Goal: Task Accomplishment & Management: Manage account settings

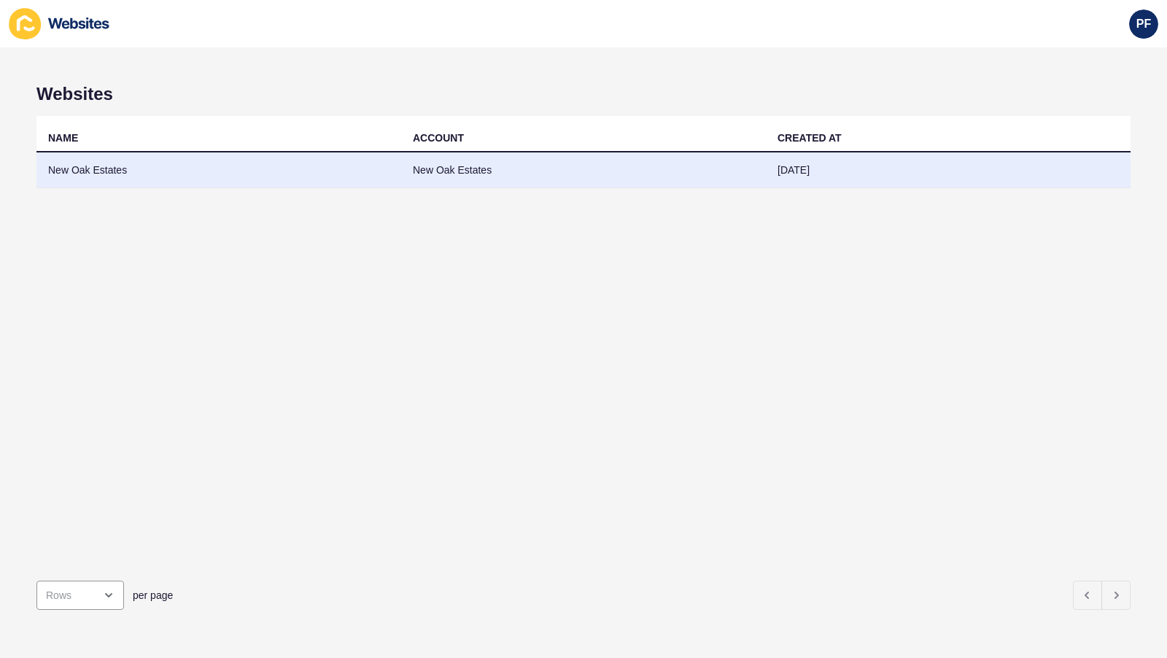
click at [444, 188] on td "New Oak Estates" at bounding box center [583, 170] width 365 height 36
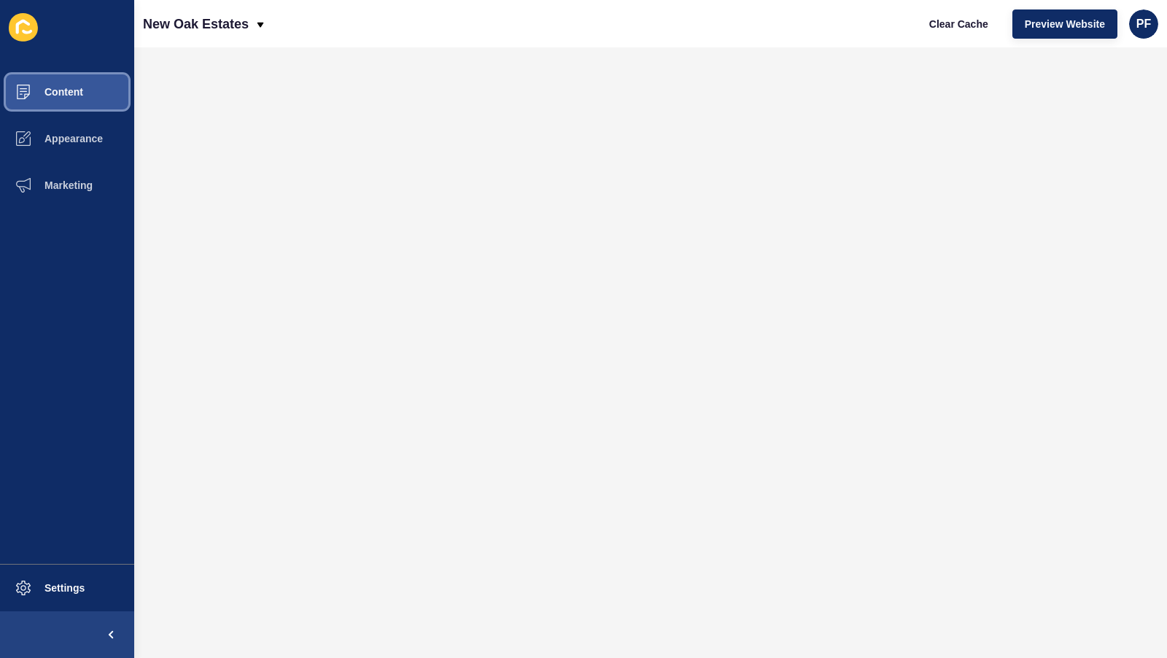
click at [83, 98] on span "Content" at bounding box center [40, 92] width 85 height 12
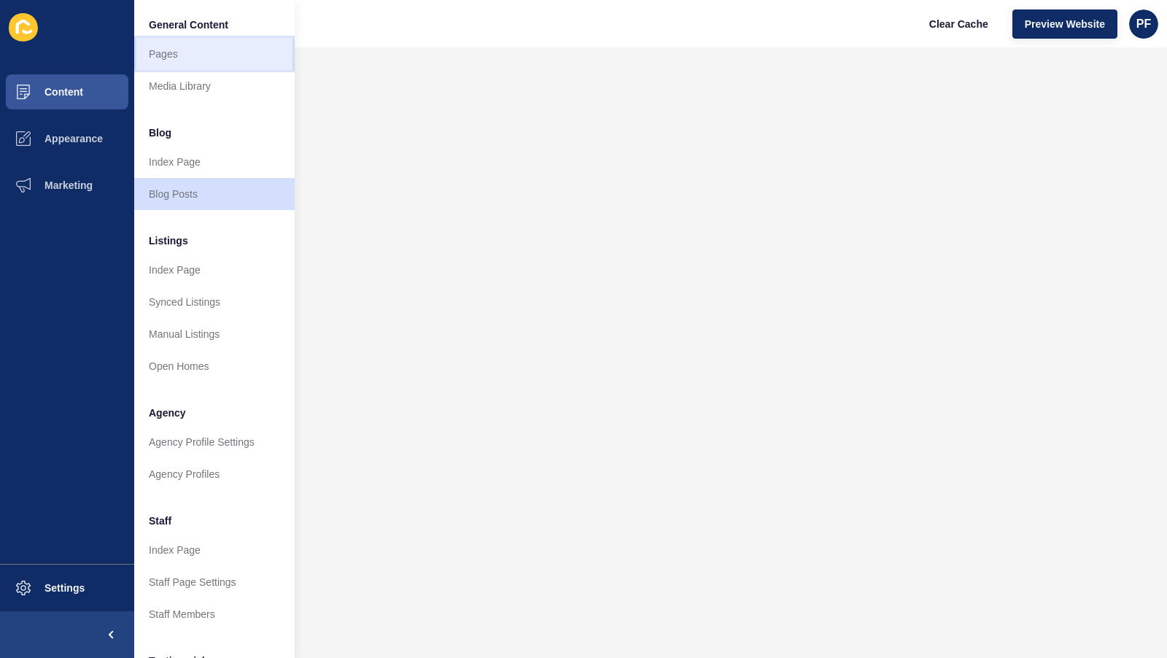
click at [202, 70] on link "Pages" at bounding box center [214, 54] width 160 height 32
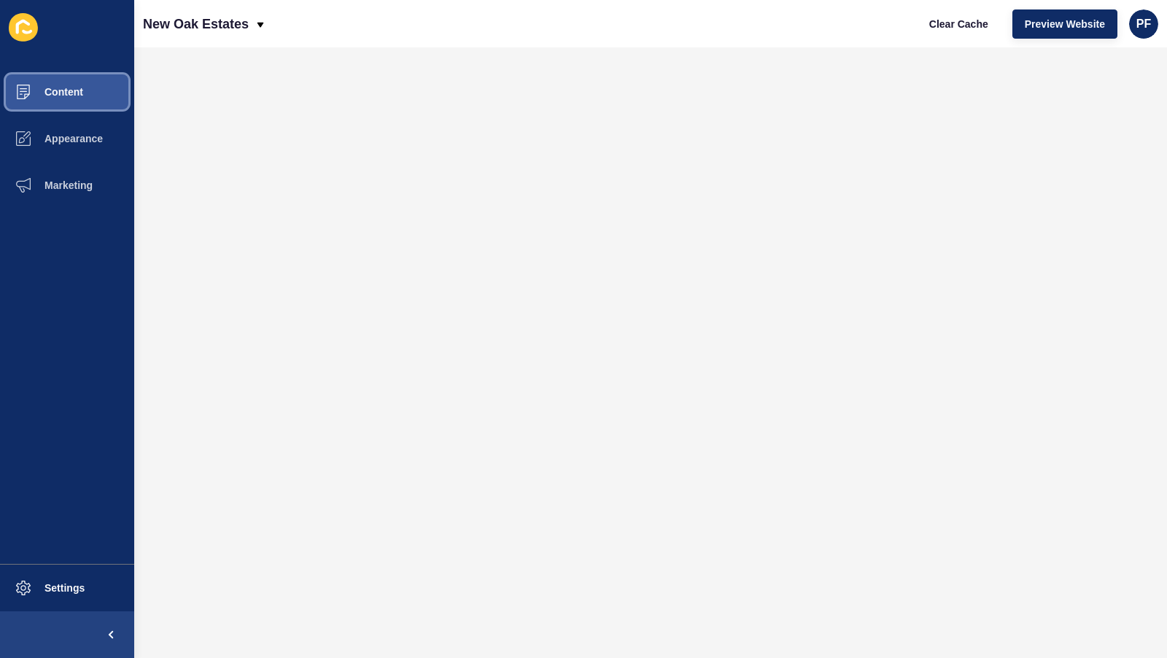
click at [83, 98] on span "Content" at bounding box center [40, 92] width 85 height 12
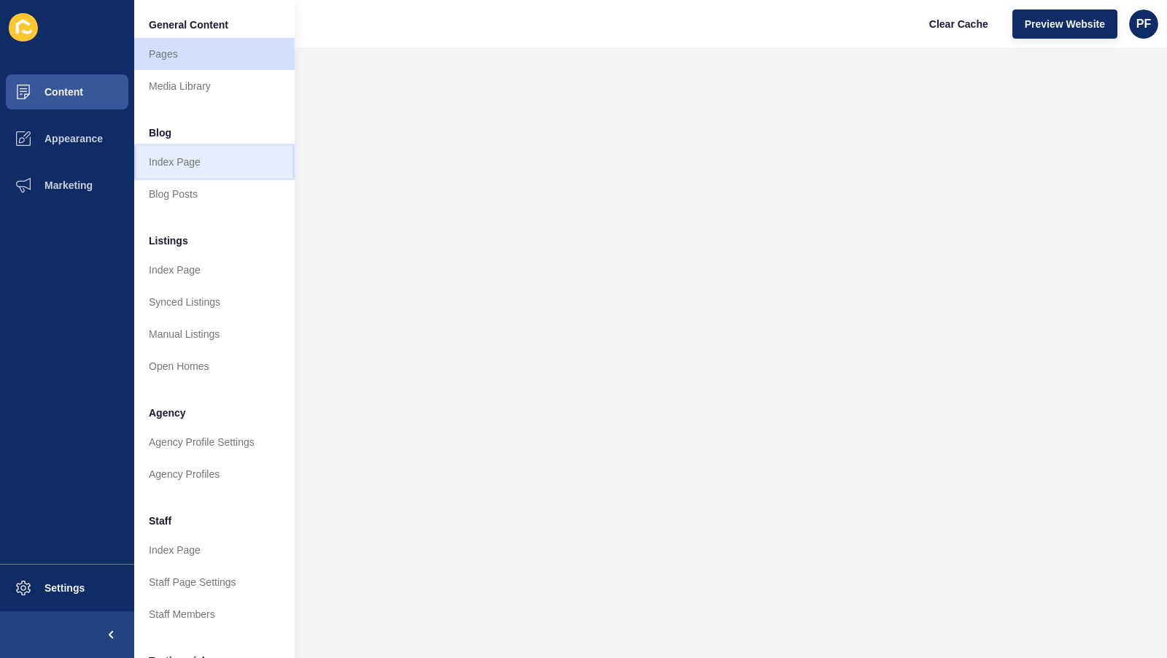
click at [227, 178] on link "Index Page" at bounding box center [214, 162] width 160 height 32
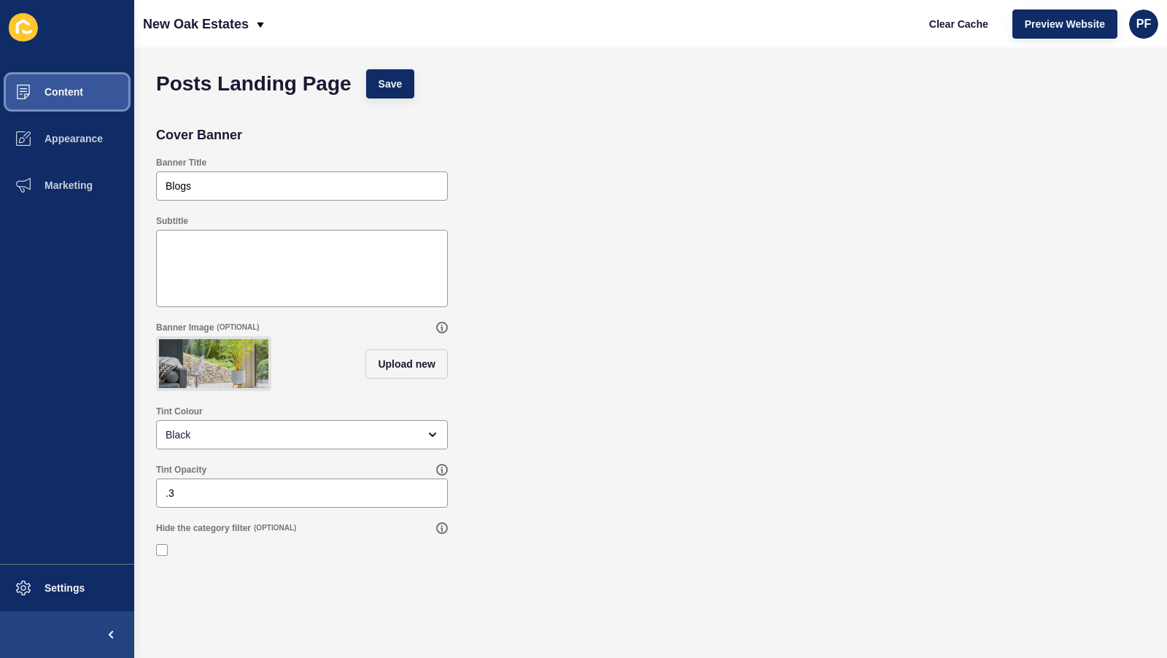
click at [86, 115] on button "Content" at bounding box center [67, 92] width 134 height 47
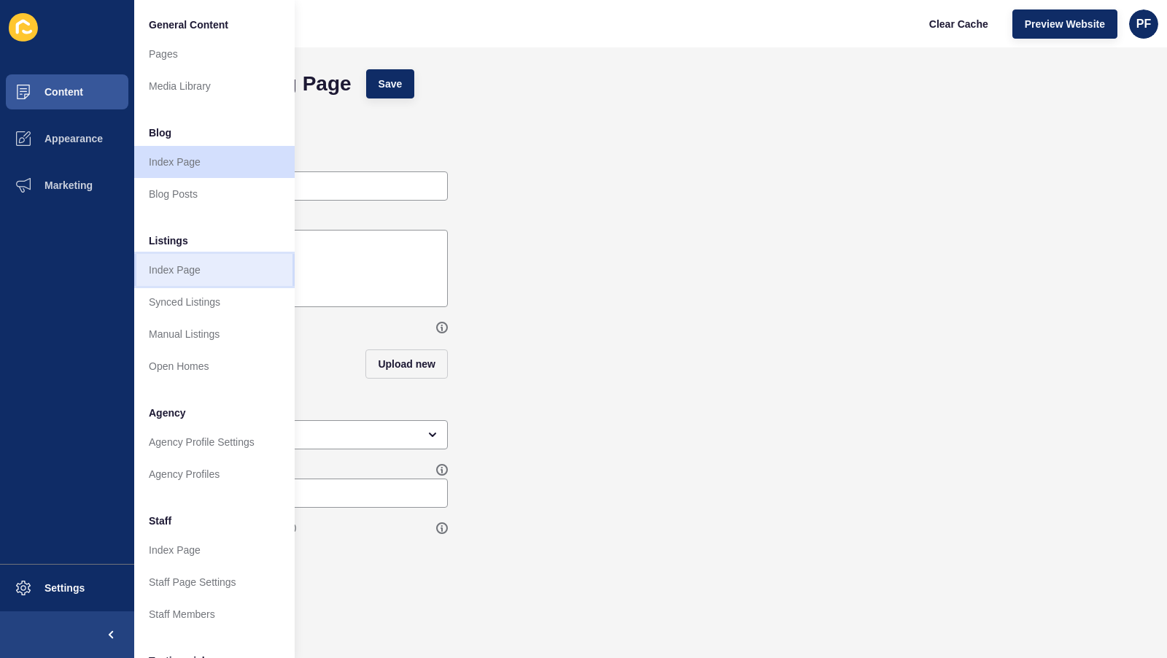
click at [221, 286] on link "Index Page" at bounding box center [214, 270] width 160 height 32
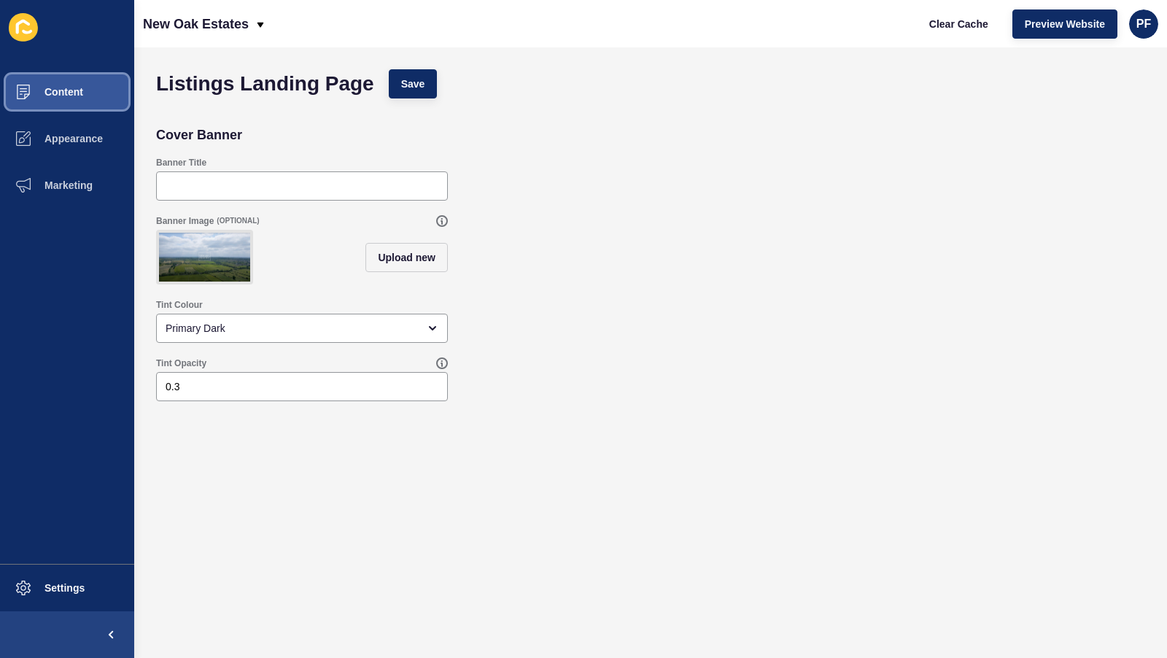
click at [109, 114] on button "Content" at bounding box center [67, 92] width 134 height 47
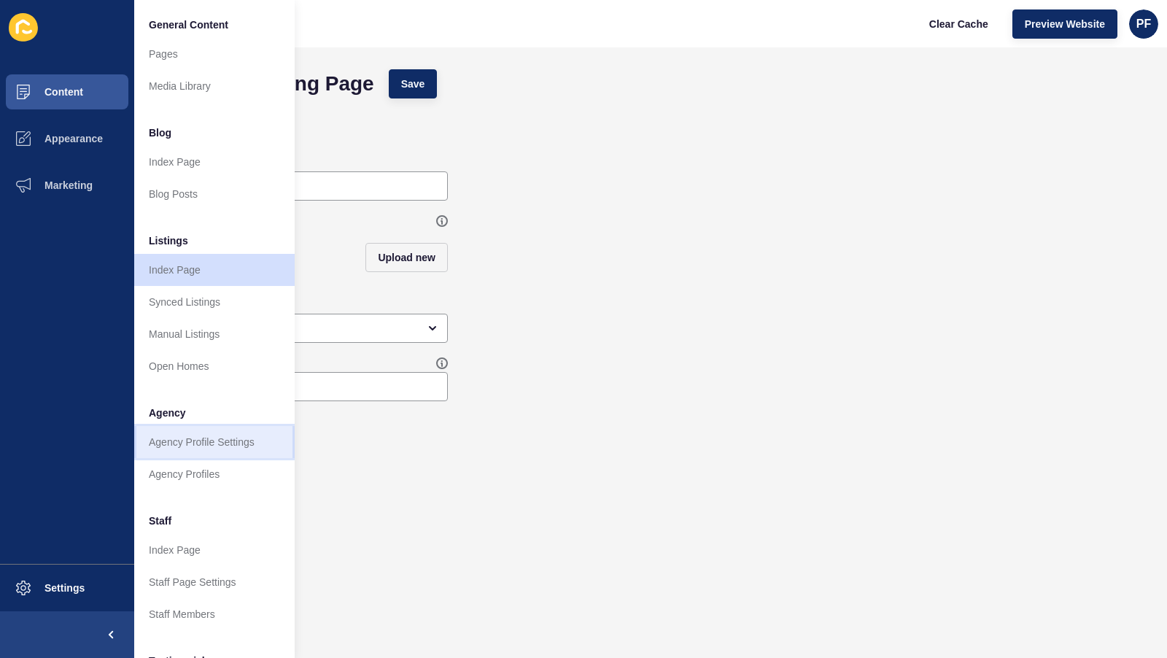
click at [240, 458] on link "Agency Profile Settings" at bounding box center [214, 442] width 160 height 32
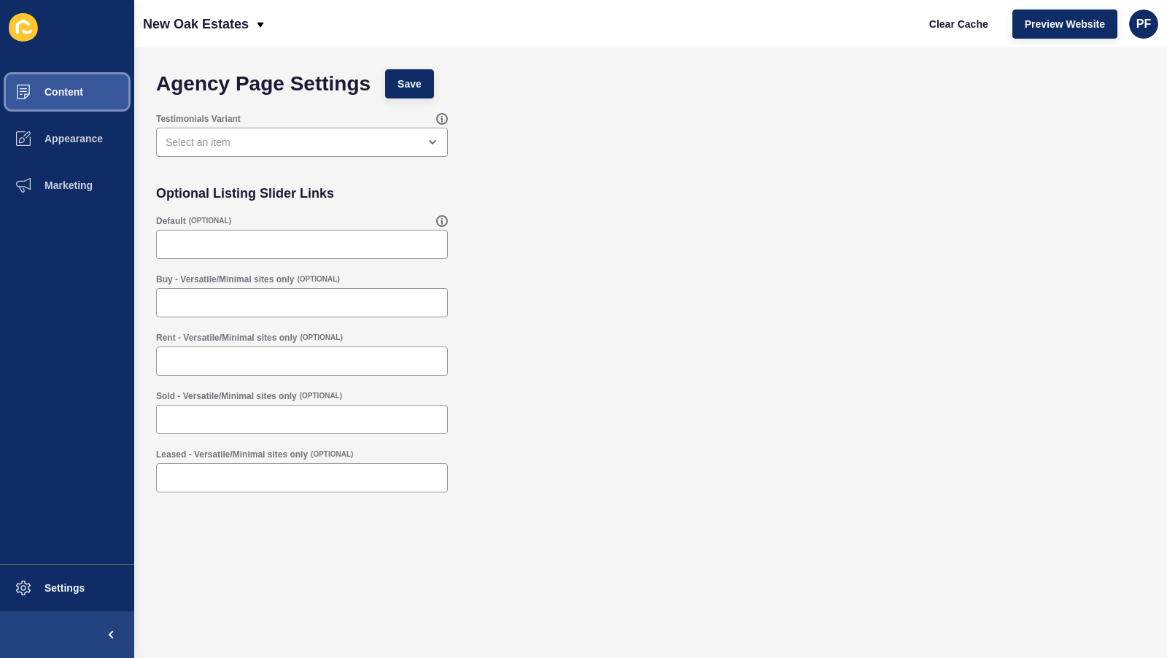
click at [83, 98] on span "Content" at bounding box center [40, 92] width 85 height 12
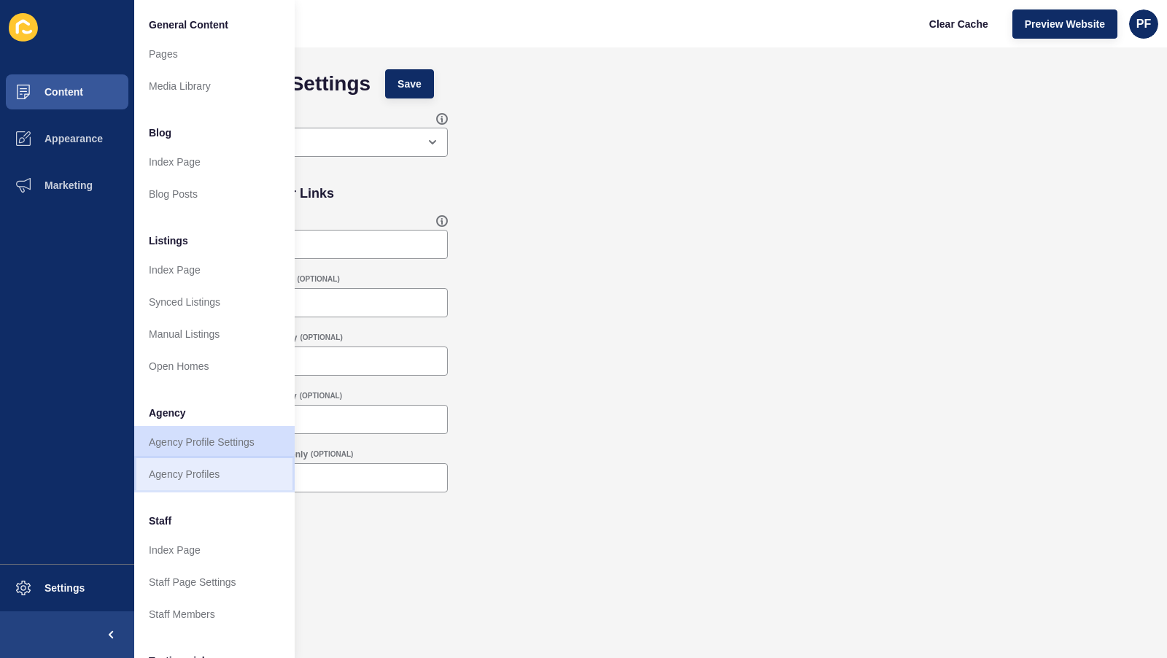
click at [209, 490] on link "Agency Profiles" at bounding box center [214, 474] width 160 height 32
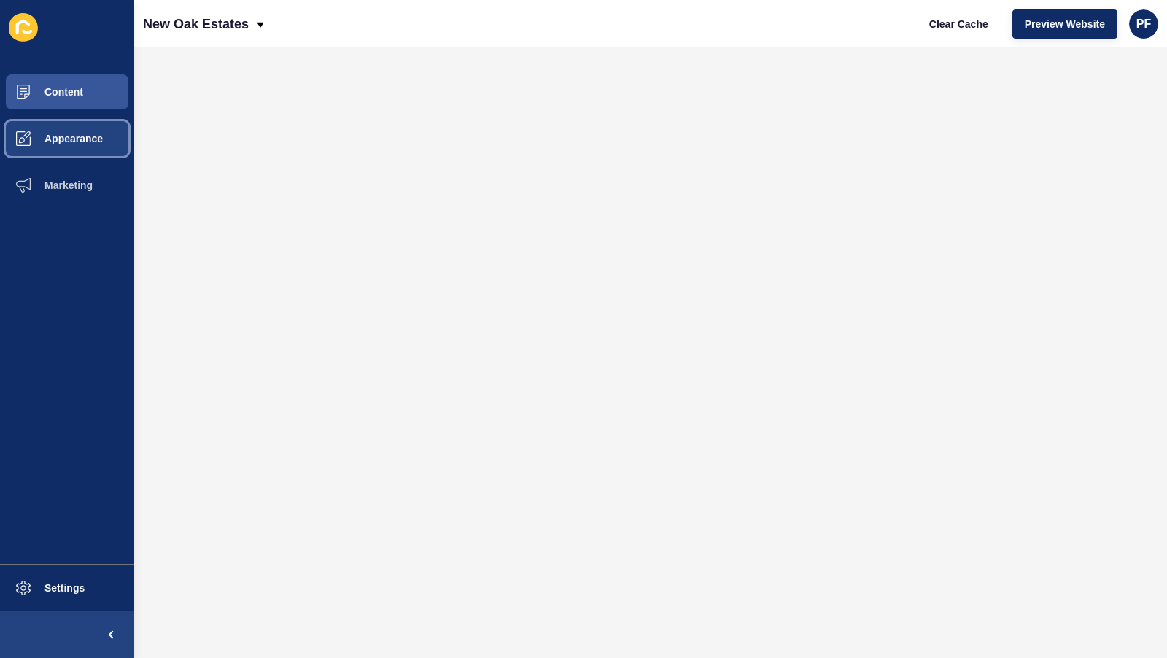
click at [75, 144] on span "Appearance" at bounding box center [50, 139] width 105 height 12
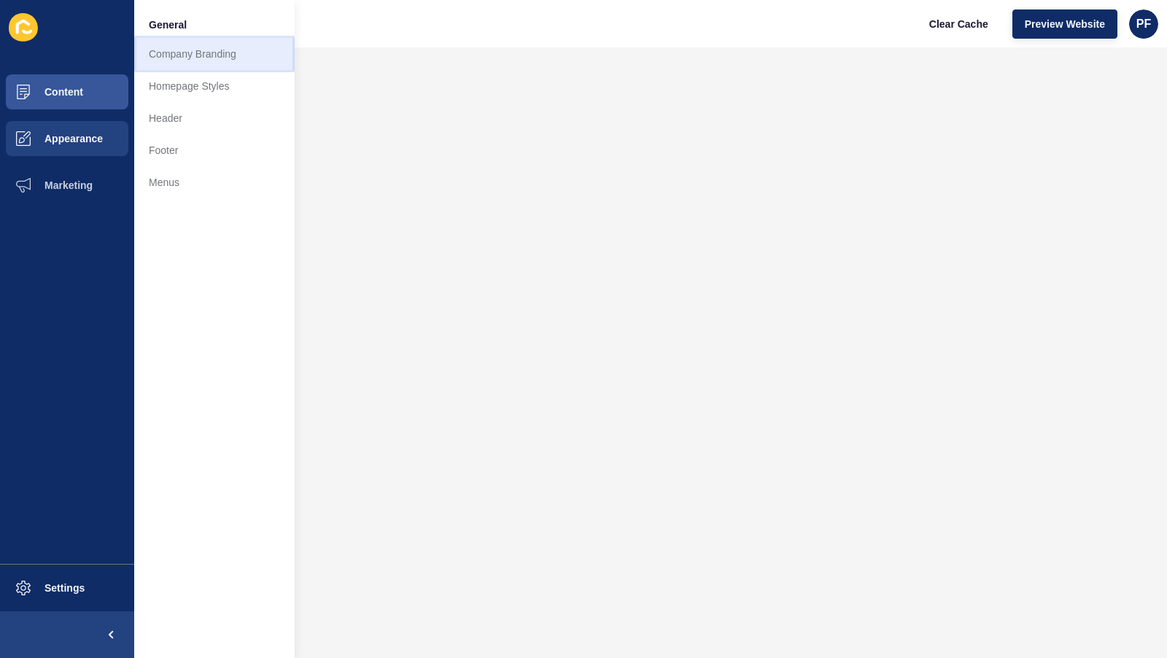
click at [215, 68] on link "Company Branding" at bounding box center [214, 54] width 160 height 32
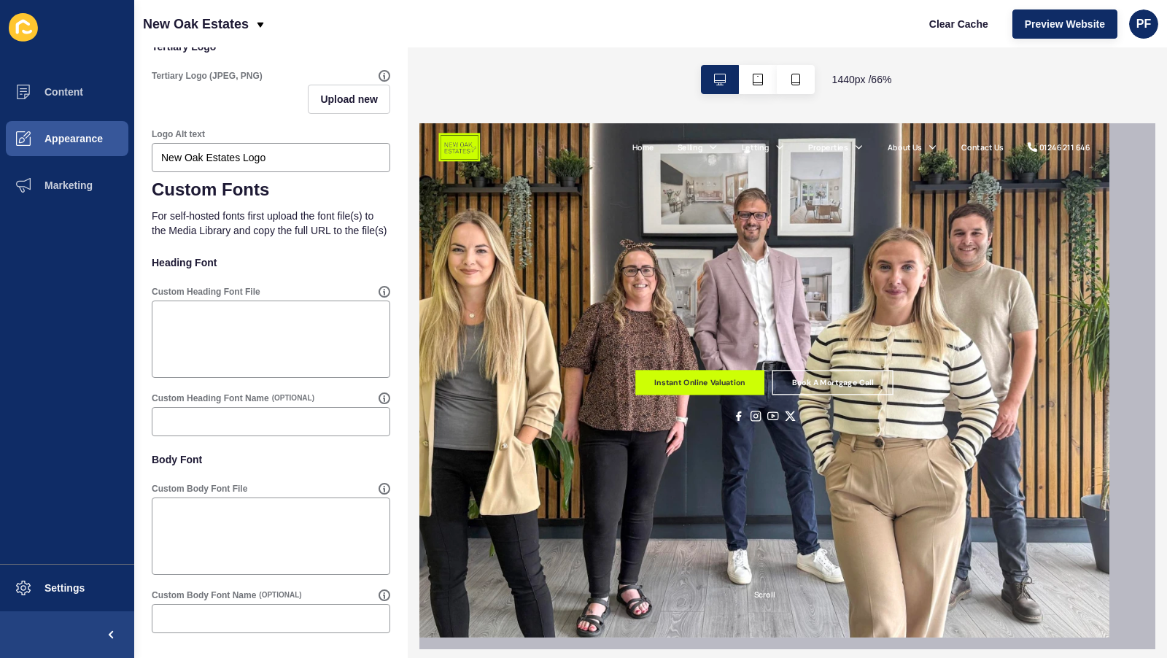
scroll to position [814, 0]
click at [92, 162] on button "Appearance" at bounding box center [67, 138] width 134 height 47
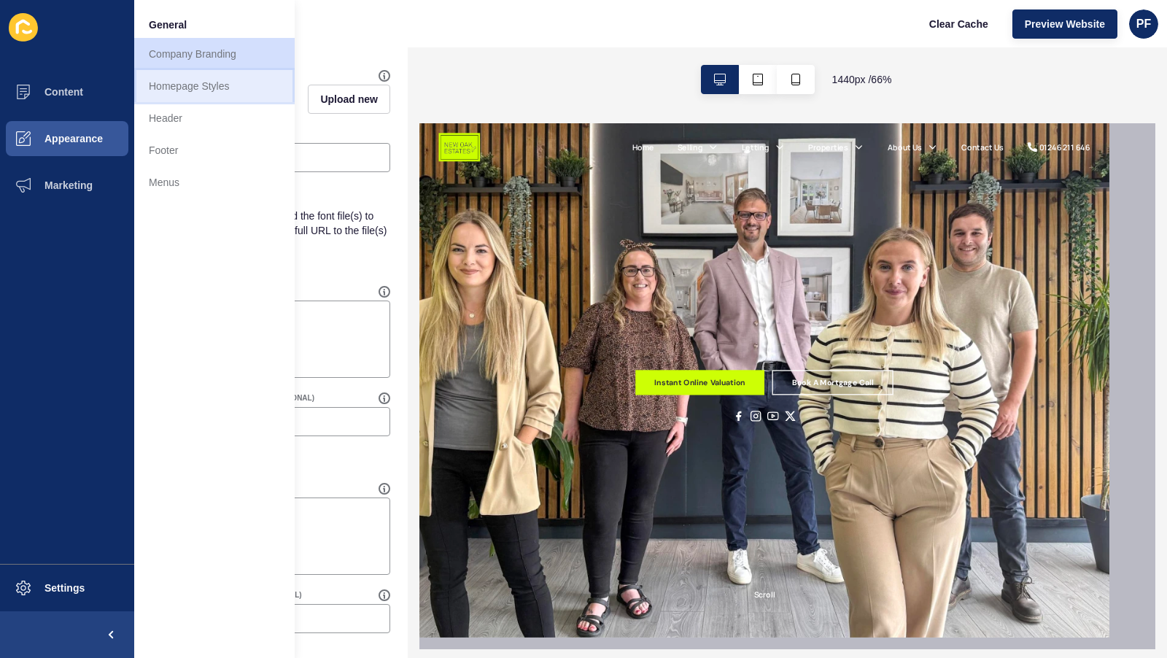
click at [228, 102] on link "Homepage Styles" at bounding box center [214, 86] width 160 height 32
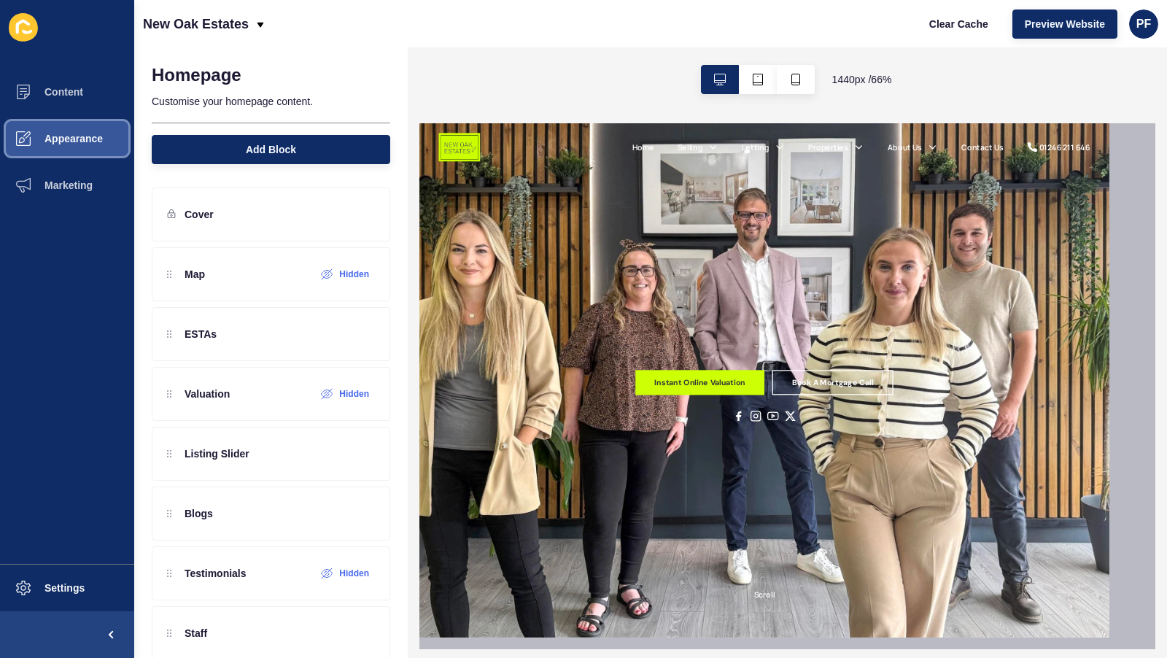
click at [82, 162] on button "Appearance" at bounding box center [67, 138] width 134 height 47
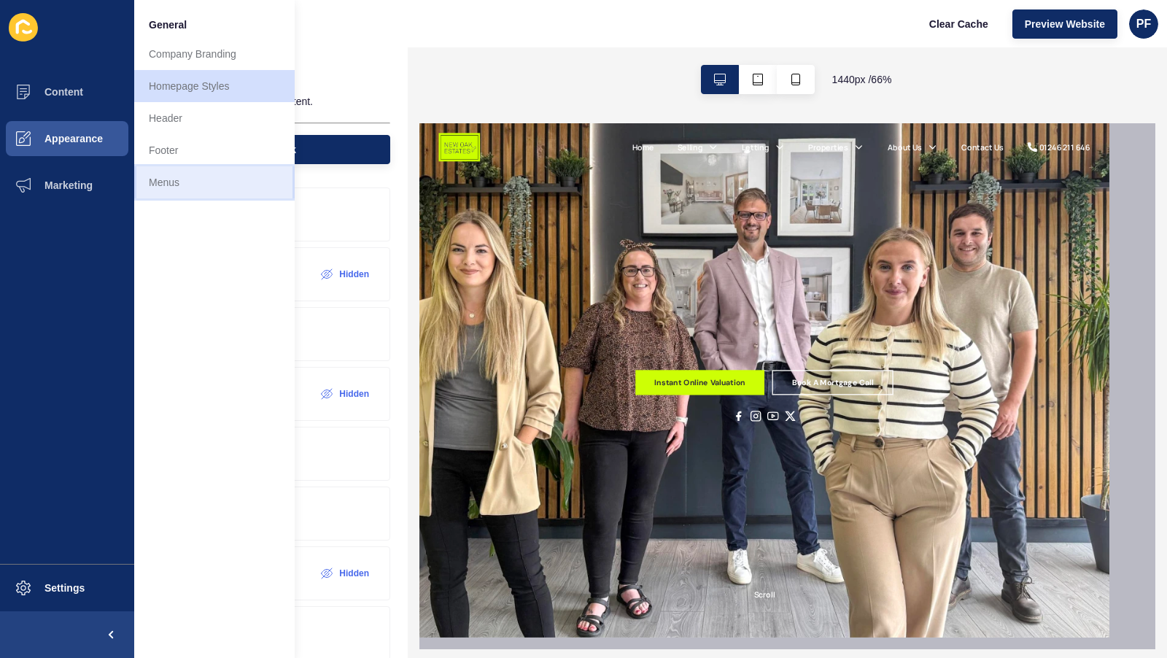
click at [205, 198] on link "Menus" at bounding box center [214, 182] width 160 height 32
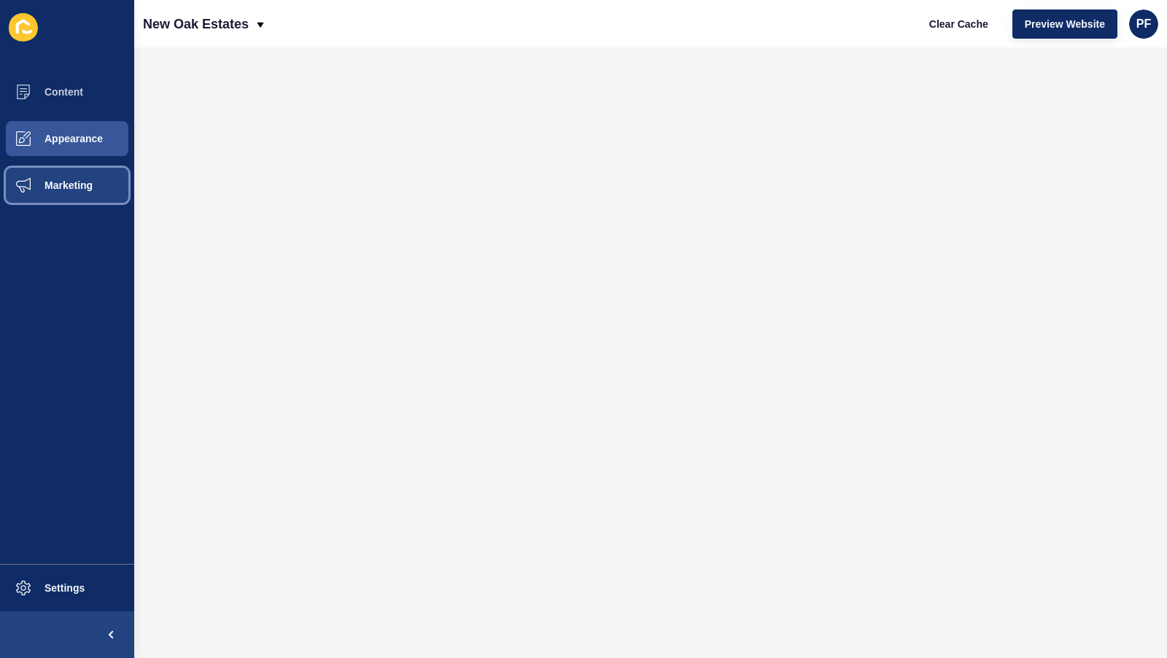
click at [93, 191] on span "Marketing" at bounding box center [45, 185] width 95 height 12
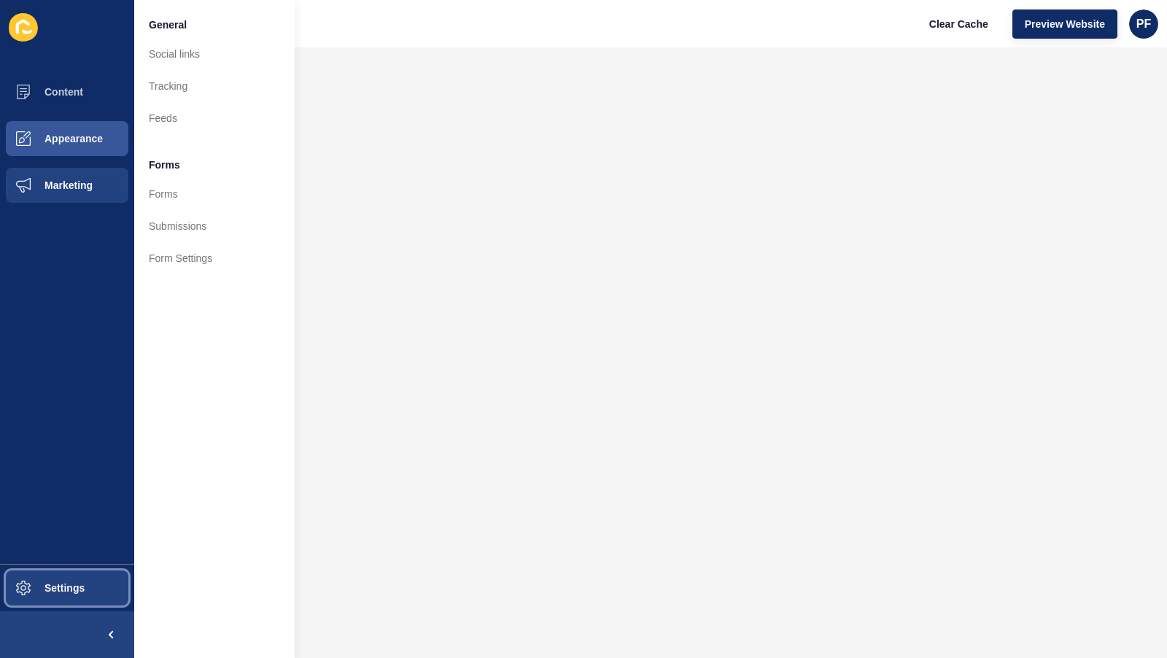
click at [70, 582] on span "Settings" at bounding box center [41, 588] width 87 height 12
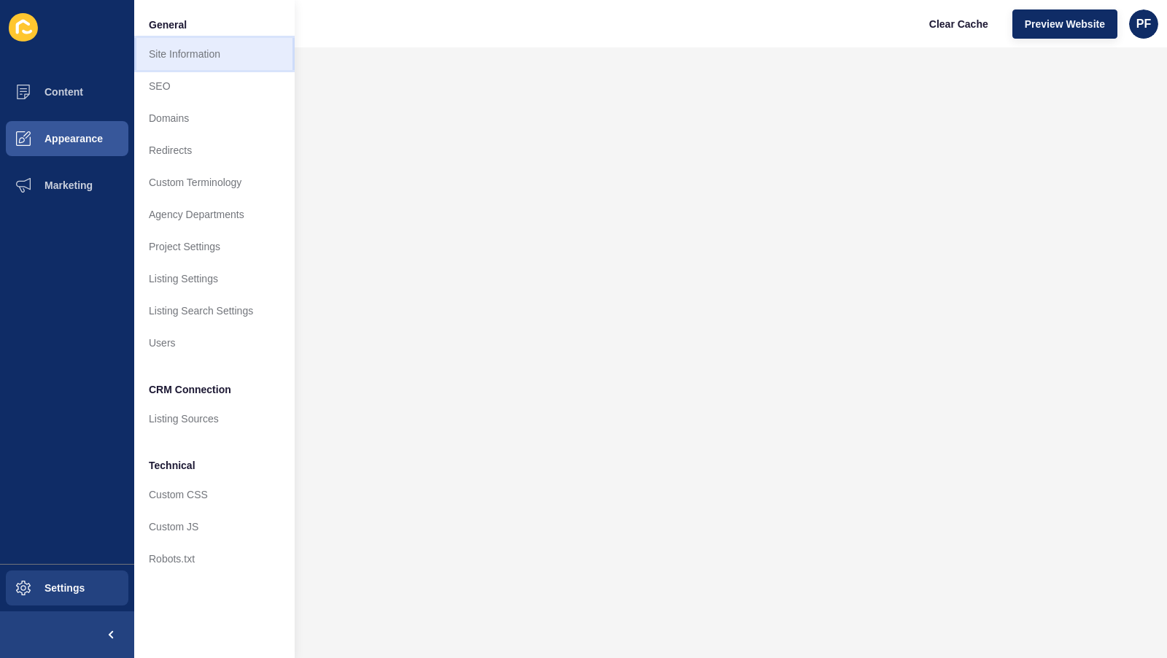
click at [250, 67] on link "Site Information" at bounding box center [214, 54] width 160 height 32
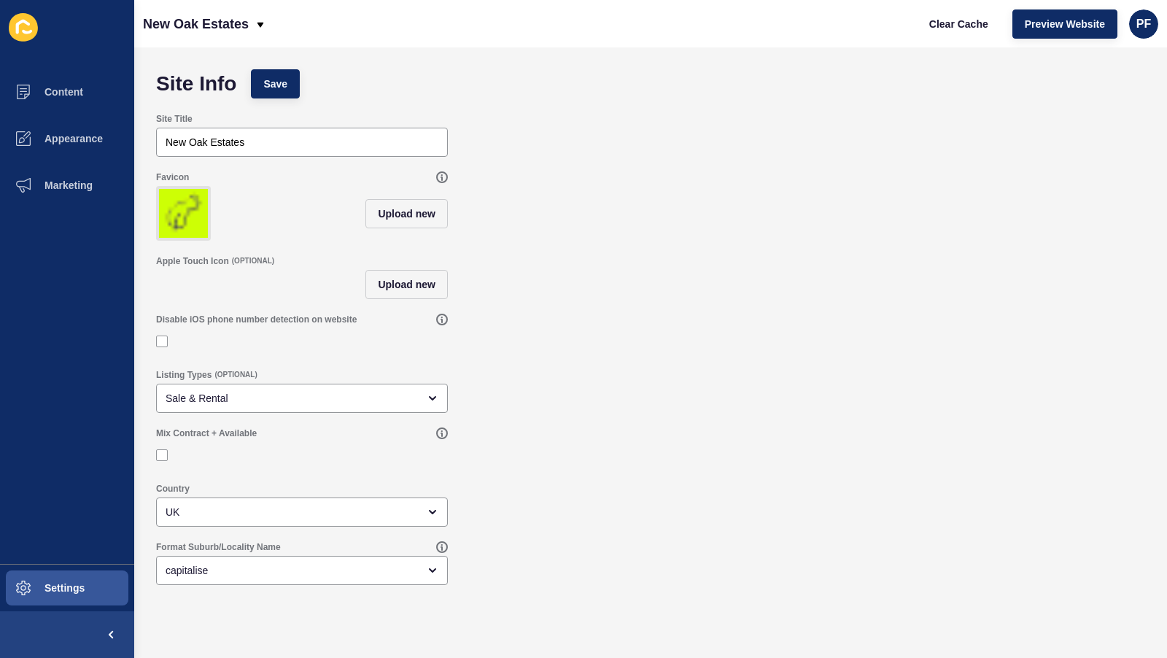
scroll to position [44, 0]
click at [85, 582] on span "Settings" at bounding box center [41, 588] width 87 height 12
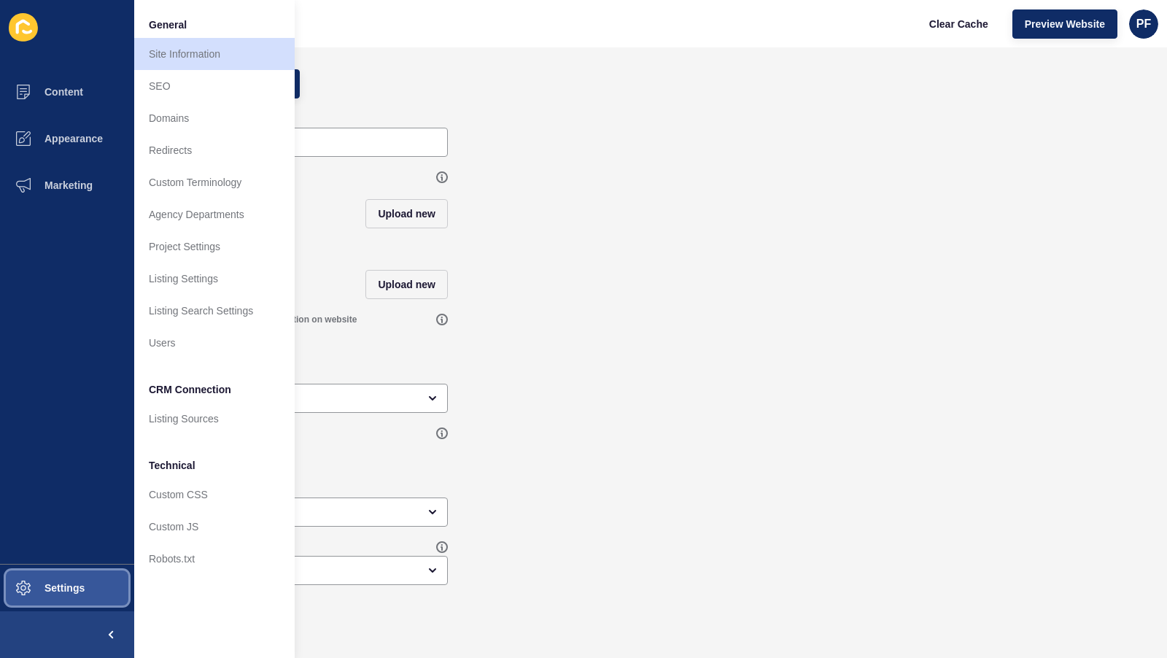
scroll to position [0, 0]
click at [224, 230] on link "Agency Departments" at bounding box center [214, 214] width 160 height 32
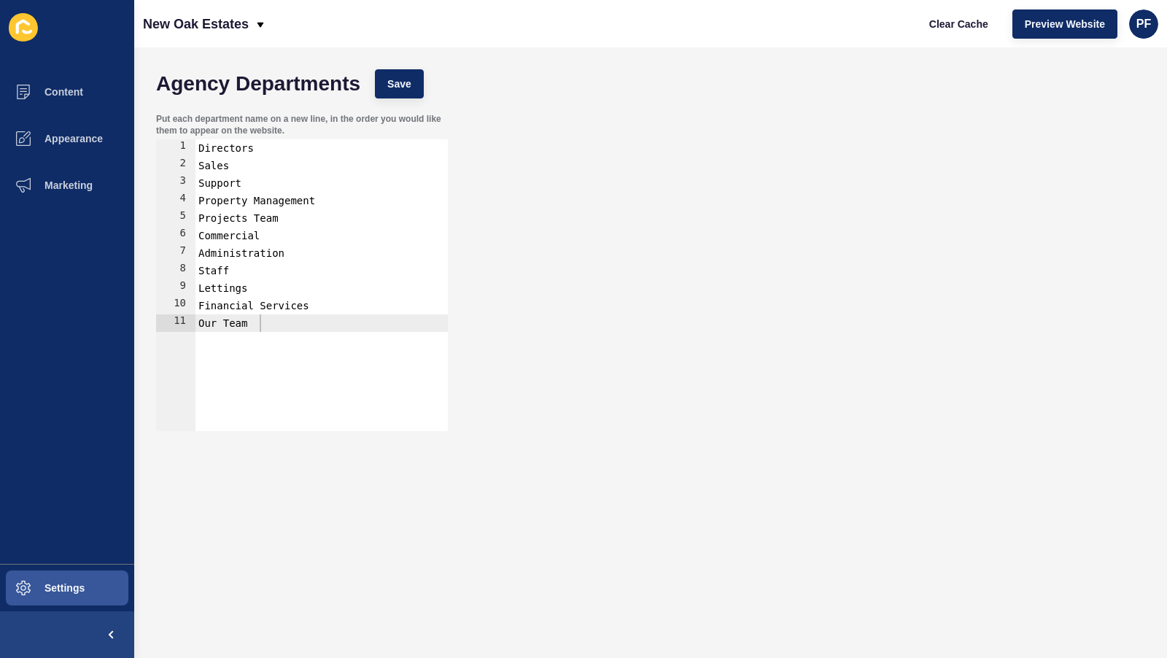
type textarea "Directors"
click at [255, 177] on div "Directors Sales Support Property Management Projects Team Commercial Administra…" at bounding box center [357, 339] width 325 height 400
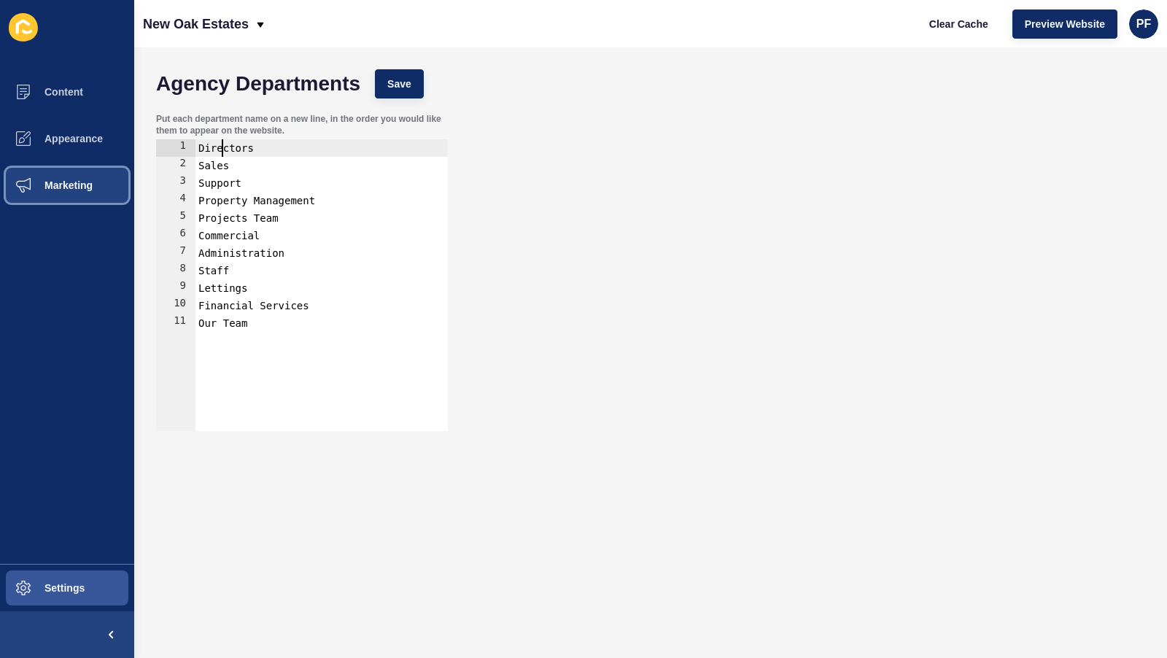
click at [93, 191] on span "Marketing" at bounding box center [45, 185] width 95 height 12
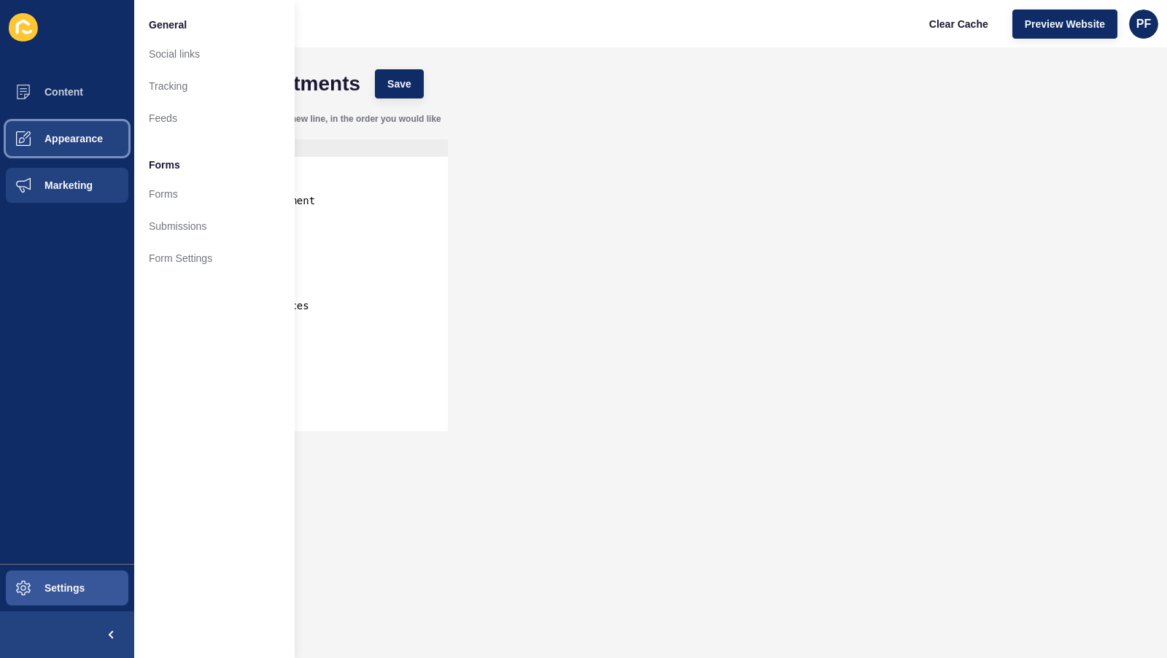
click at [117, 155] on button "Appearance" at bounding box center [67, 138] width 134 height 47
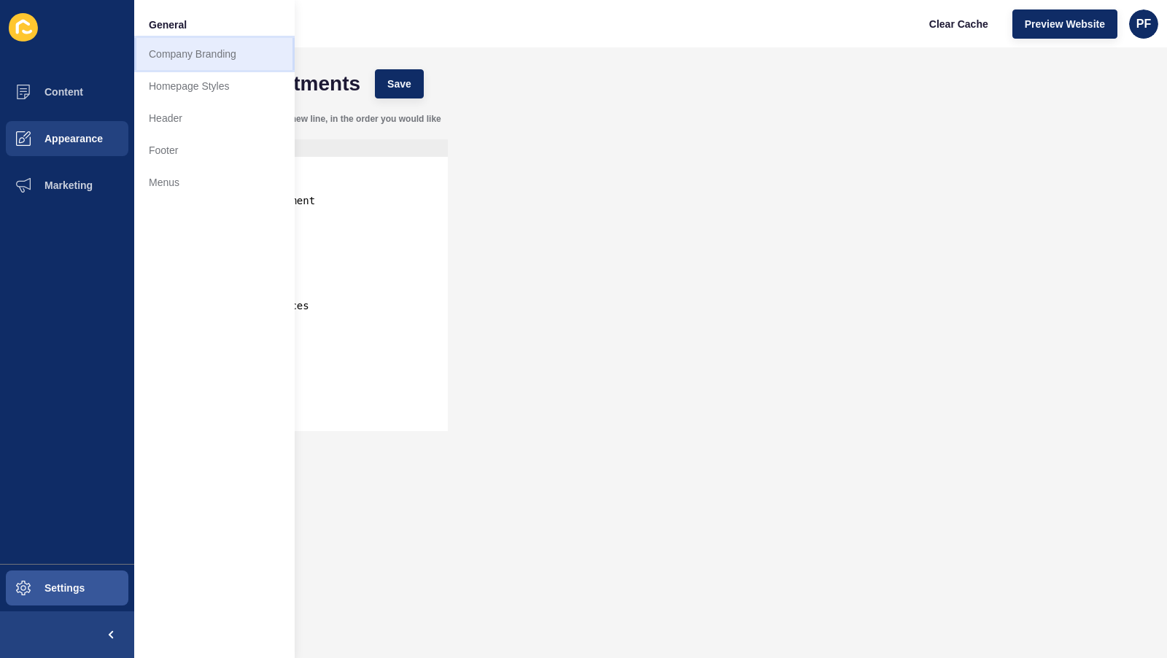
click at [216, 69] on link "Company Branding" at bounding box center [214, 54] width 160 height 32
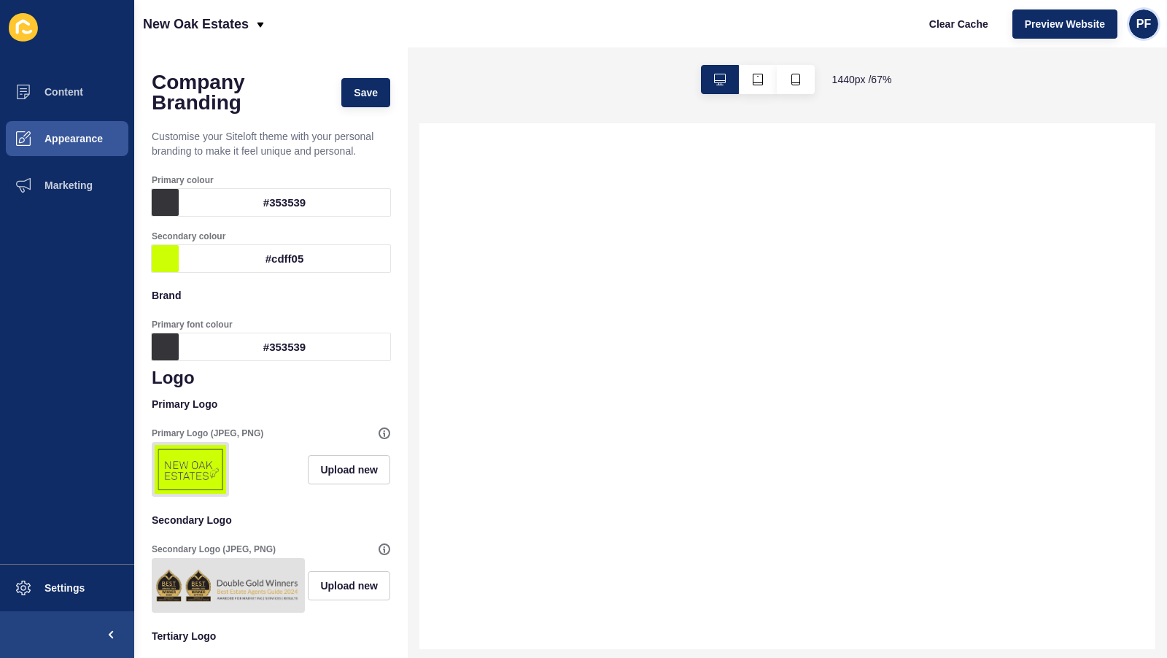
click at [1138, 31] on span "PF" at bounding box center [1143, 24] width 15 height 15
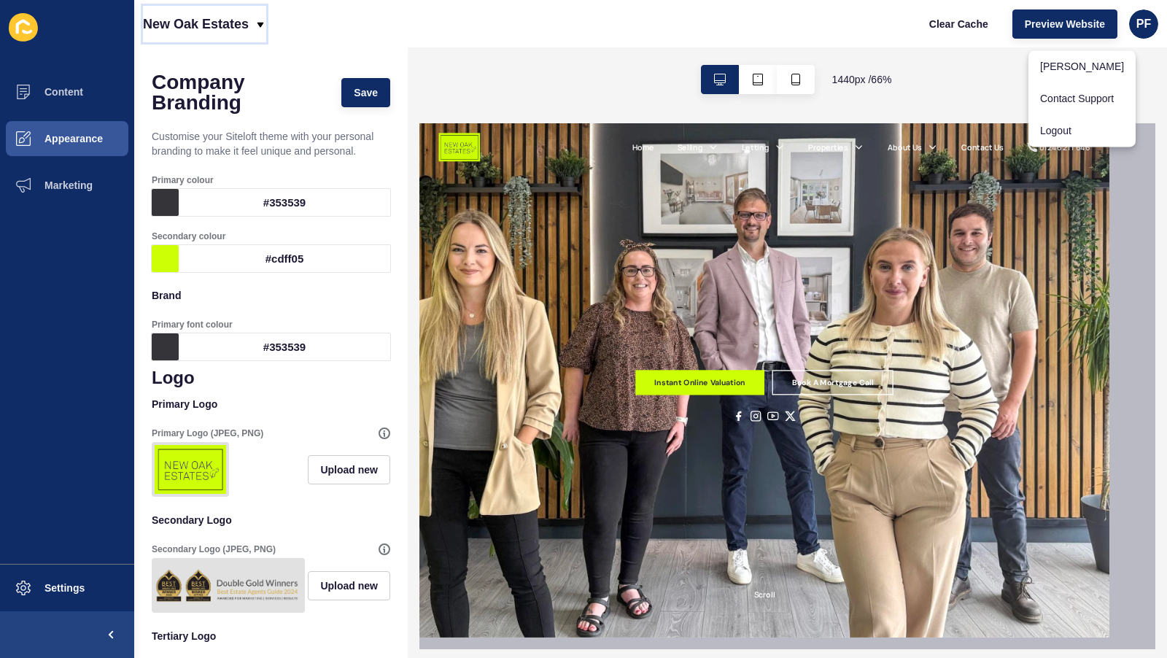
click at [266, 26] on icon at bounding box center [261, 25] width 12 height 12
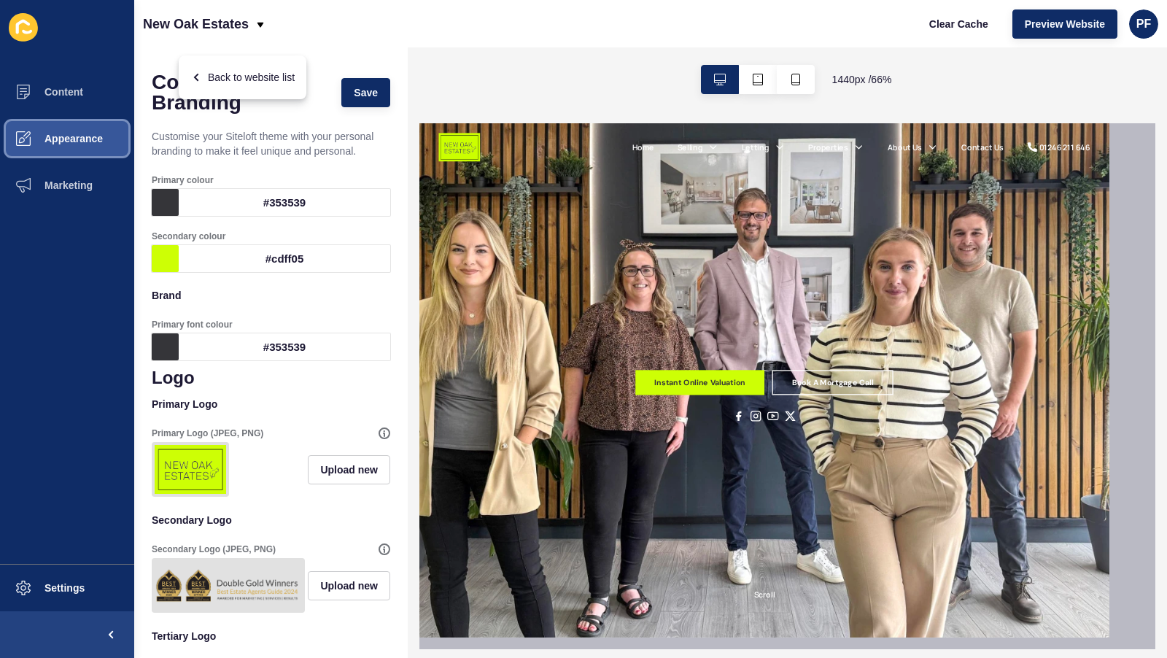
click at [121, 162] on button "Appearance" at bounding box center [67, 138] width 134 height 47
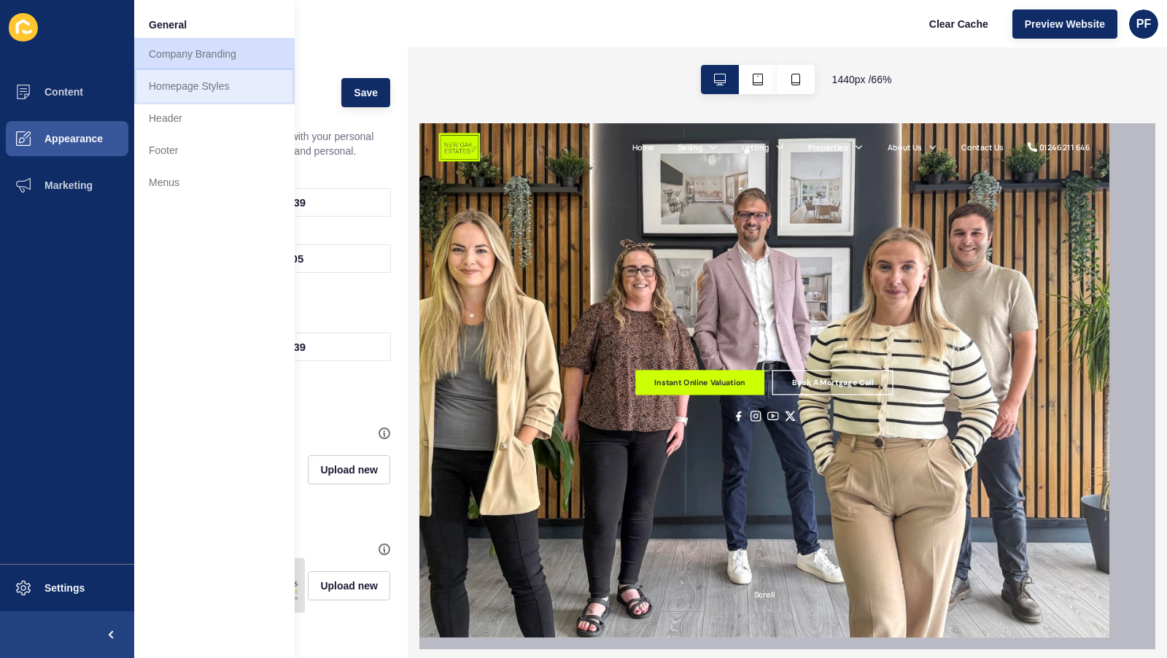
click at [220, 102] on link "Homepage Styles" at bounding box center [214, 86] width 160 height 32
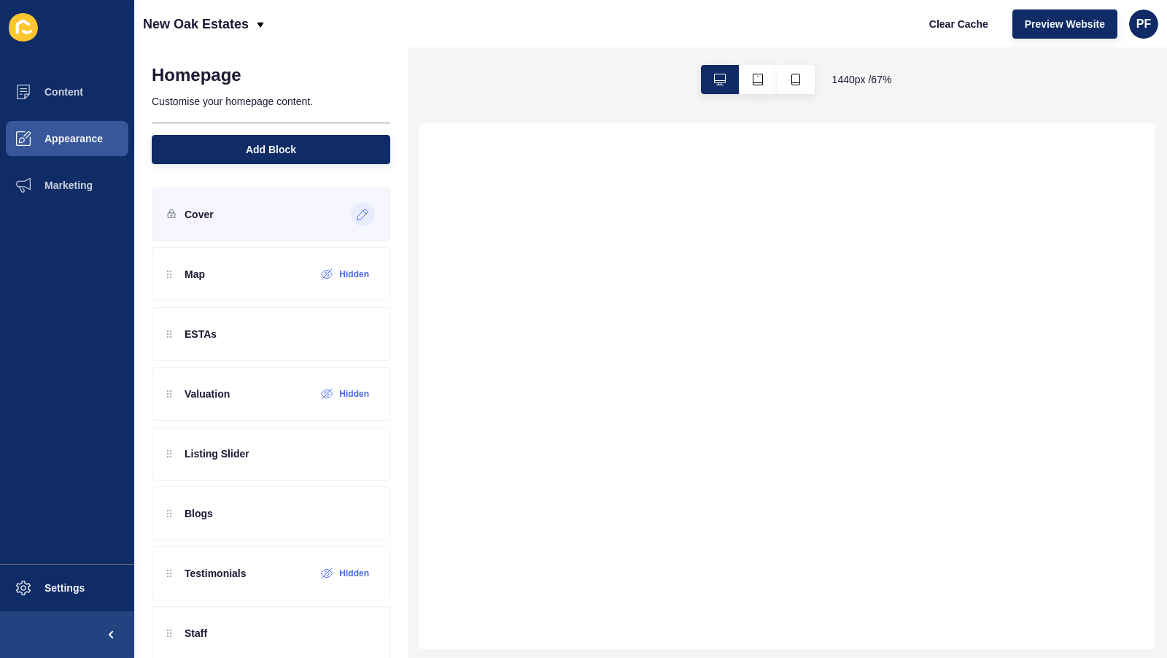
click at [369, 220] on icon at bounding box center [363, 215] width 12 height 12
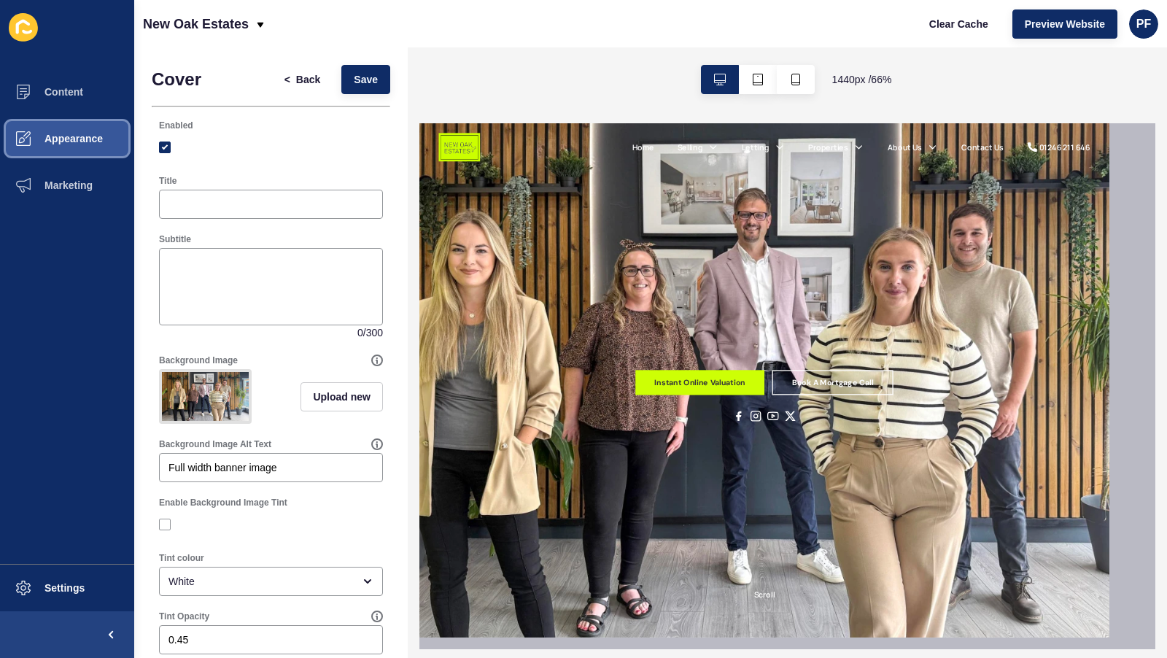
click at [73, 144] on span "Appearance" at bounding box center [50, 139] width 105 height 12
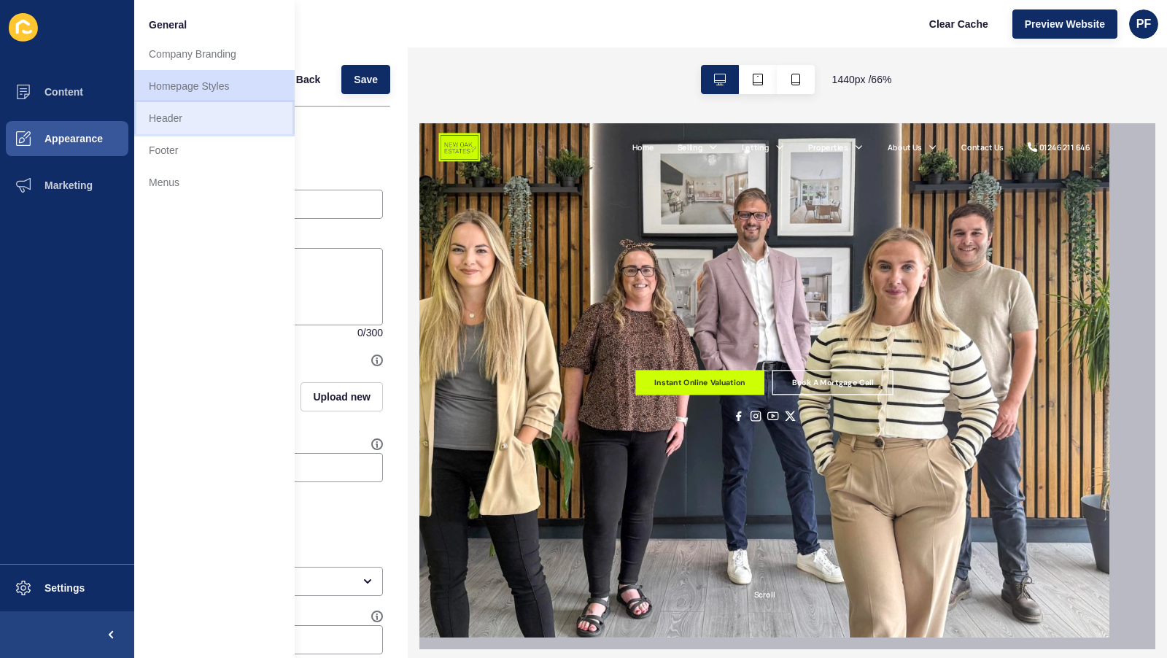
click at [188, 134] on link "Header" at bounding box center [214, 118] width 160 height 32
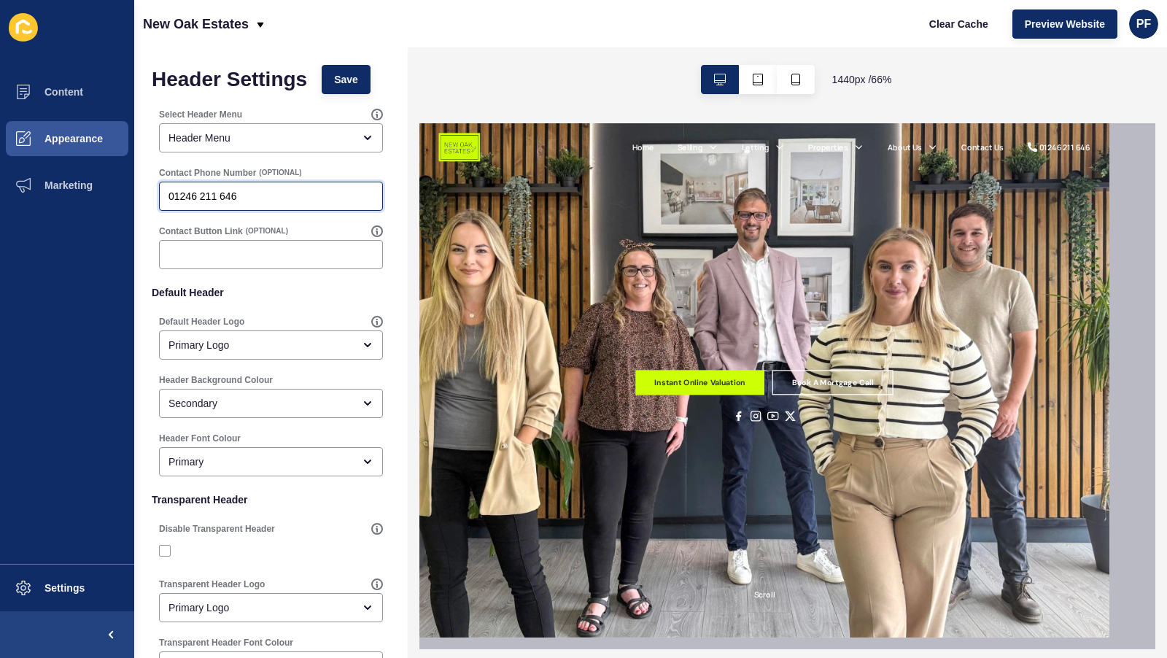
drag, startPoint x: 293, startPoint y: 231, endPoint x: 190, endPoint y: 230, distance: 102.8
click at [190, 212] on div "Contact Phone Number (OPTIONAL) [PHONE_NUMBER]" at bounding box center [271, 189] width 227 height 47
type input "03330 494 550"
click at [358, 87] on span "Save" at bounding box center [346, 79] width 24 height 15
